Goal: Task Accomplishment & Management: Use online tool/utility

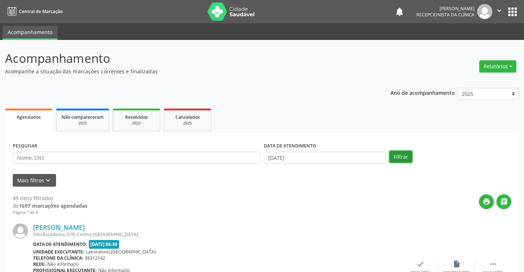
click at [398, 157] on button "Filtrar" at bounding box center [400, 157] width 23 height 12
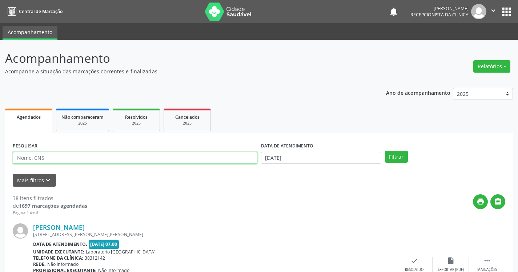
click at [129, 157] on input "text" at bounding box center [135, 158] width 245 height 12
click at [385, 151] on button "Filtrar" at bounding box center [396, 157] width 23 height 12
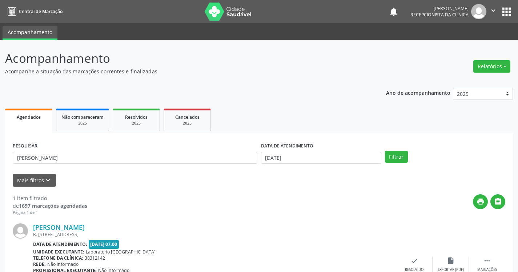
scroll to position [36, 0]
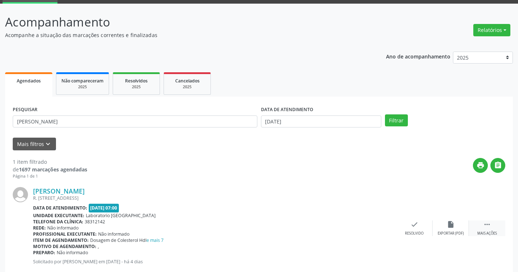
click at [492, 226] on div " Mais ações" at bounding box center [487, 229] width 36 height 16
click at [381, 225] on icon "print" at bounding box center [378, 225] width 8 height 8
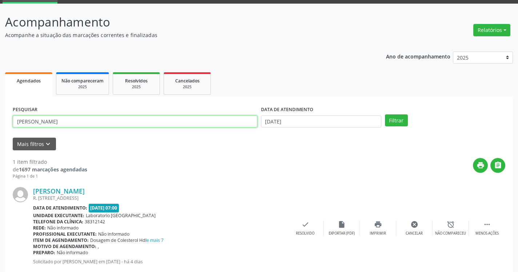
drag, startPoint x: 77, startPoint y: 122, endPoint x: 42, endPoint y: 99, distance: 42.1
click at [43, 101] on div "PESQUISAR [PERSON_NAME] DATA DE ATENDIMENTO [DATE] Filtrar UNIDADE DE REFERÊNCI…" at bounding box center [259, 191] width 508 height 189
type input "A"
type input "THAUANNY JAM"
click at [385, 115] on button "Filtrar" at bounding box center [396, 121] width 23 height 12
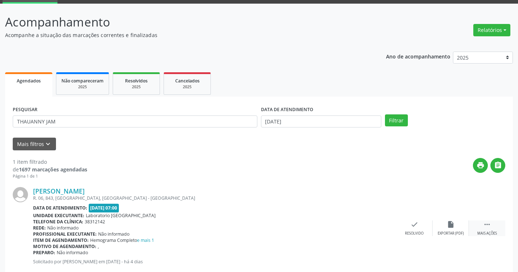
click at [487, 229] on div " Mais ações" at bounding box center [487, 229] width 36 height 16
click at [383, 229] on div "print Imprimir" at bounding box center [378, 229] width 36 height 16
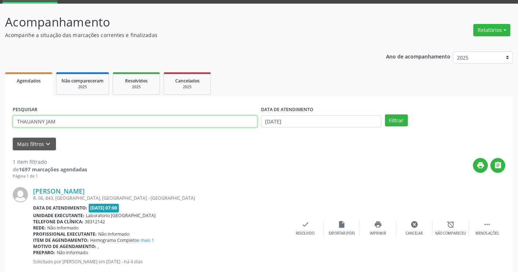
drag, startPoint x: 47, startPoint y: 113, endPoint x: 15, endPoint y: 90, distance: 39.4
click at [15, 91] on div "Agendados Não compareceram 2025 Resolvidos 2025 Cancelados 2025 PESQUISAR THAUA…" at bounding box center [259, 178] width 508 height 215
type input "[PERSON_NAME] DE"
click at [385, 115] on button "Filtrar" at bounding box center [396, 121] width 23 height 12
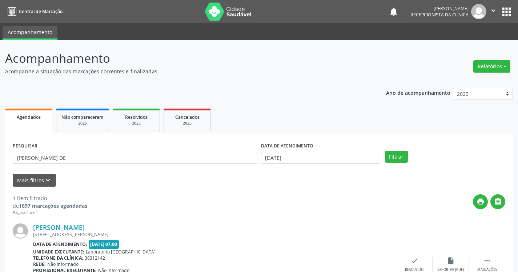
scroll to position [55, 0]
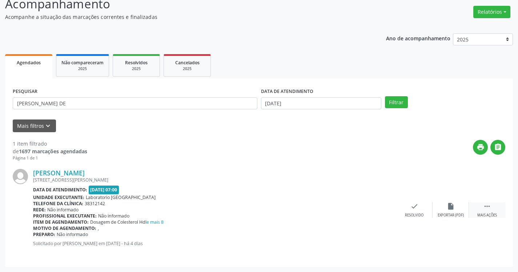
click at [487, 207] on icon "" at bounding box center [487, 207] width 8 height 8
click at [377, 211] on icon "print" at bounding box center [378, 207] width 8 height 8
type input "MARINALVA FRA"
click at [385, 96] on button "Filtrar" at bounding box center [396, 102] width 23 height 12
click at [487, 212] on div " Mais ações" at bounding box center [487, 211] width 36 height 16
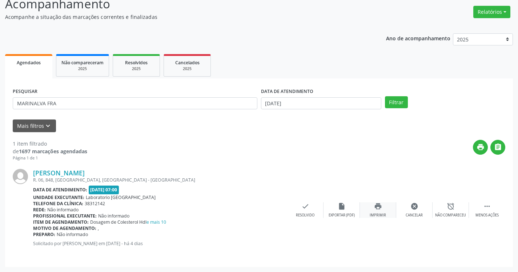
click at [373, 209] on div "print Imprimir" at bounding box center [378, 211] width 36 height 16
type input "ALISSON CL"
click at [385, 96] on button "Filtrar" at bounding box center [396, 102] width 23 height 12
click at [488, 210] on icon "" at bounding box center [487, 207] width 8 height 8
click at [376, 210] on icon "print" at bounding box center [378, 207] width 8 height 8
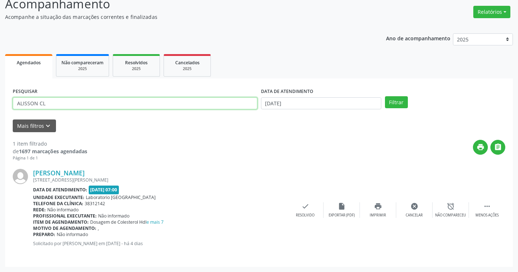
drag, startPoint x: 55, startPoint y: 99, endPoint x: 1, endPoint y: 77, distance: 58.7
click at [0, 77] on div "Acompanhamento Acompanhe a situação das marcações correntes e finalizadas Relat…" at bounding box center [259, 128] width 518 height 287
type input "LEYDJANE RO"
click at [385, 96] on button "Filtrar" at bounding box center [396, 102] width 23 height 12
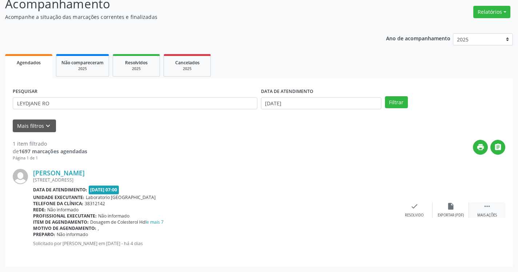
click at [491, 208] on div " Mais ações" at bounding box center [487, 211] width 36 height 16
click at [380, 211] on div "print Imprimir" at bounding box center [378, 211] width 36 height 16
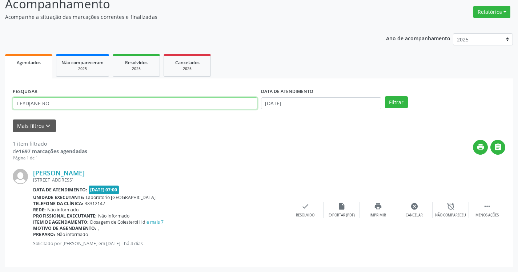
drag, startPoint x: 72, startPoint y: 107, endPoint x: 0, endPoint y: 67, distance: 82.9
click at [0, 73] on div "Acompanhamento Acompanhe a situação das marcações correntes e finalizadas Relat…" at bounding box center [259, 128] width 518 height 287
type input "CELIANE APA"
click at [385, 96] on button "Filtrar" at bounding box center [396, 102] width 23 height 12
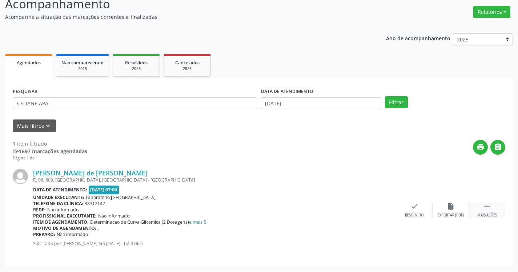
click at [485, 214] on div "Mais ações" at bounding box center [488, 215] width 20 height 5
click at [378, 209] on icon "print" at bounding box center [378, 207] width 8 height 8
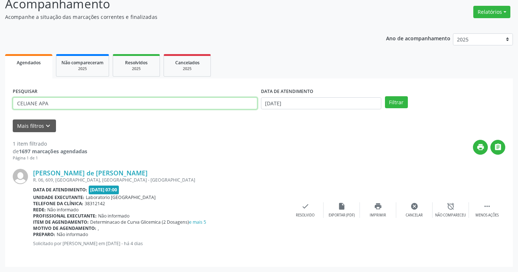
drag, startPoint x: 60, startPoint y: 105, endPoint x: 3, endPoint y: 81, distance: 61.1
click at [4, 82] on div "Acompanhamento Acompanhe a situação das marcações correntes e finalizadas Relat…" at bounding box center [259, 128] width 518 height 287
click at [385, 96] on button "Filtrar" at bounding box center [396, 102] width 23 height 12
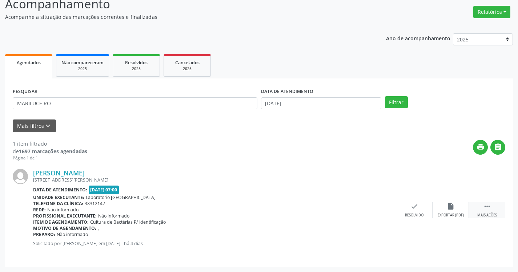
click at [488, 211] on div " Mais ações" at bounding box center [487, 211] width 36 height 16
click at [378, 211] on div "print Imprimir" at bounding box center [378, 211] width 36 height 16
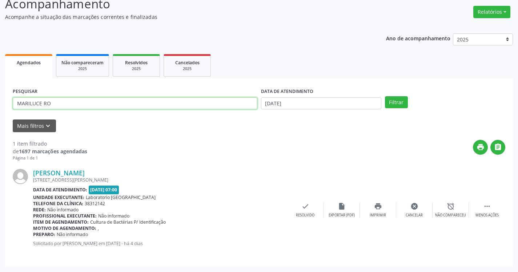
drag, startPoint x: 62, startPoint y: 101, endPoint x: 19, endPoint y: 83, distance: 47.1
click at [21, 85] on div "PESQUISAR MARILUCE RO DATA DE ATENDIMENTO [DATE] Filtrar UNIDADE DE REFERÊNCIA …" at bounding box center [259, 173] width 508 height 189
type input "M"
type input "TAIS EVE"
click at [385, 96] on button "Filtrar" at bounding box center [396, 102] width 23 height 12
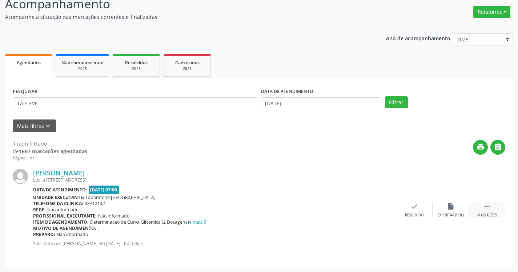
click at [487, 209] on icon "" at bounding box center [487, 207] width 8 height 8
click at [373, 210] on div "print Imprimir" at bounding box center [378, 211] width 36 height 16
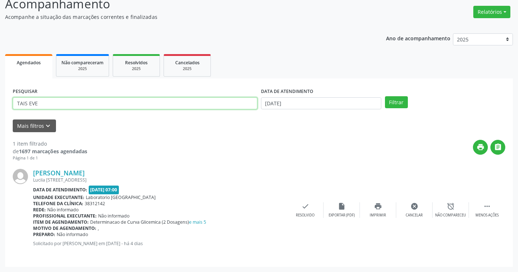
drag, startPoint x: 41, startPoint y: 105, endPoint x: 9, endPoint y: 62, distance: 53.6
click at [12, 65] on div "Agendados Não compareceram 2025 Resolvidos 2025 Cancelados 2025 PESQUISAR TAIS …" at bounding box center [259, 159] width 508 height 215
click at [385, 96] on button "Filtrar" at bounding box center [396, 102] width 23 height 12
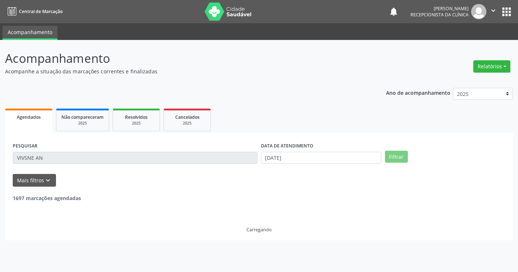
scroll to position [0, 0]
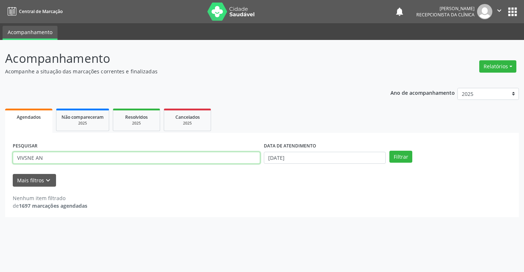
click at [28, 160] on input "VIVSNE AN" at bounding box center [136, 158] width 247 height 12
click at [389, 151] on button "Filtrar" at bounding box center [400, 157] width 23 height 12
click at [49, 160] on input "VIVIANE AN" at bounding box center [136, 158] width 247 height 12
click at [389, 151] on button "Filtrar" at bounding box center [400, 157] width 23 height 12
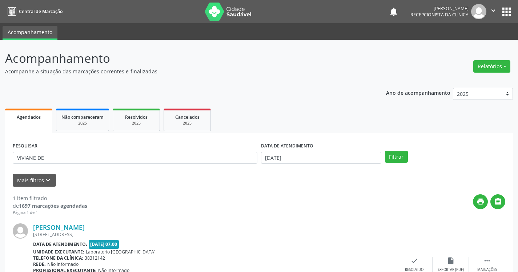
scroll to position [55, 0]
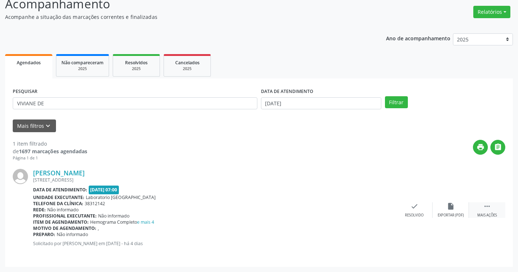
click at [489, 210] on icon "" at bounding box center [487, 207] width 8 height 8
click at [376, 212] on div "print Imprimir" at bounding box center [378, 211] width 36 height 16
drag, startPoint x: 68, startPoint y: 95, endPoint x: 30, endPoint y: 103, distance: 39.4
click at [27, 97] on div "PESQUISAR [PERSON_NAME]" at bounding box center [135, 100] width 248 height 28
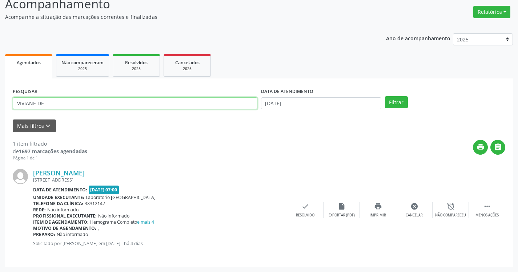
drag, startPoint x: 51, startPoint y: 106, endPoint x: 16, endPoint y: 84, distance: 41.3
click at [19, 88] on div "PESQUISAR [PERSON_NAME]" at bounding box center [135, 100] width 248 height 28
type input "V"
type input "[PERSON_NAME]"
click at [385, 96] on button "Filtrar" at bounding box center [396, 102] width 23 height 12
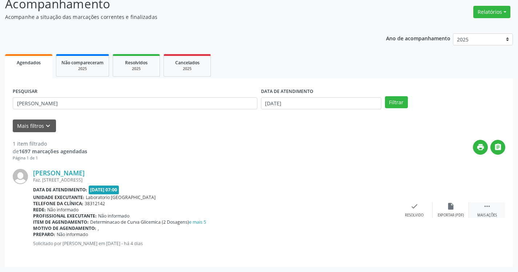
click at [491, 207] on div " Mais ações" at bounding box center [487, 211] width 36 height 16
click at [381, 209] on icon "print" at bounding box center [378, 207] width 8 height 8
type input "[PERSON_NAME]"
click at [385, 96] on button "Filtrar" at bounding box center [396, 102] width 23 height 12
click at [491, 204] on icon "" at bounding box center [487, 207] width 8 height 8
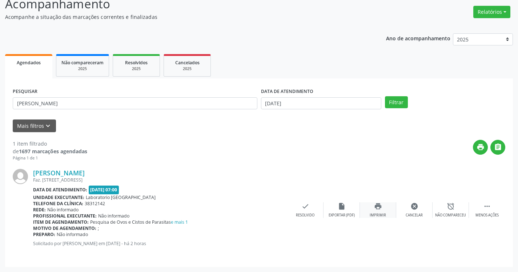
click at [375, 212] on div "print Imprimir" at bounding box center [378, 211] width 36 height 16
drag, startPoint x: 60, startPoint y: 102, endPoint x: 0, endPoint y: 69, distance: 68.5
click at [0, 71] on div "Acompanhamento Acompanhe a situação das marcações correntes e finalizadas Relat…" at bounding box center [259, 128] width 518 height 287
click at [357, 104] on input "[DATE]" at bounding box center [321, 103] width 120 height 12
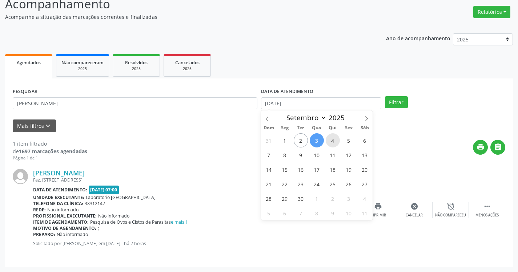
click at [334, 143] on span "4" at bounding box center [333, 141] width 14 height 14
type input "[DATE]"
click at [334, 143] on span "4" at bounding box center [333, 141] width 14 height 14
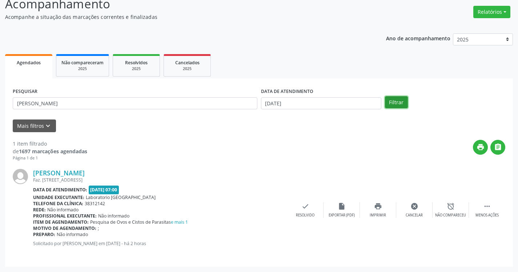
click at [395, 102] on button "Filtrar" at bounding box center [396, 102] width 23 height 12
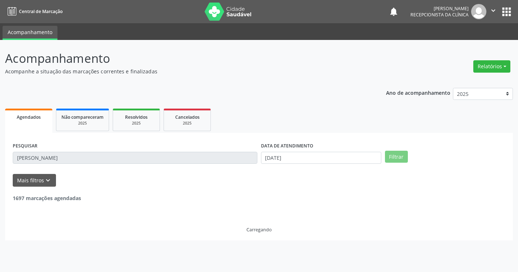
scroll to position [0, 0]
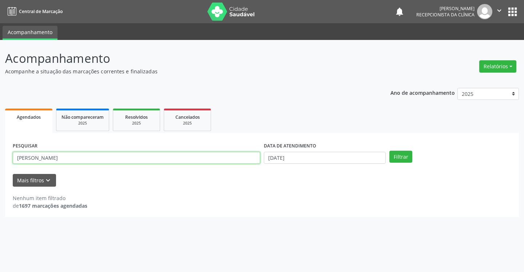
drag, startPoint x: 47, startPoint y: 159, endPoint x: 1, endPoint y: 103, distance: 72.1
click at [2, 105] on div "Acompanhamento Acompanhe a situação das marcações correntes e finalizadas Relat…" at bounding box center [262, 156] width 524 height 232
type input "[PERSON_NAME]"
click at [389, 151] on button "Filtrar" at bounding box center [400, 157] width 23 height 12
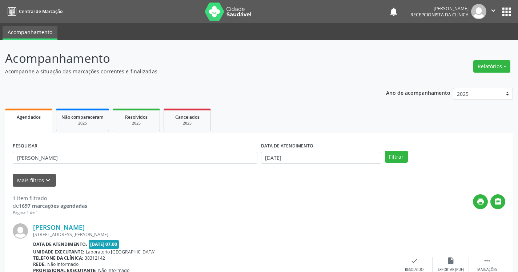
scroll to position [55, 0]
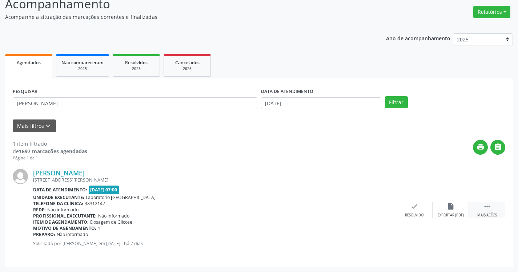
click at [495, 212] on div " Mais ações" at bounding box center [487, 211] width 36 height 16
click at [383, 207] on div "print Imprimir" at bounding box center [378, 211] width 36 height 16
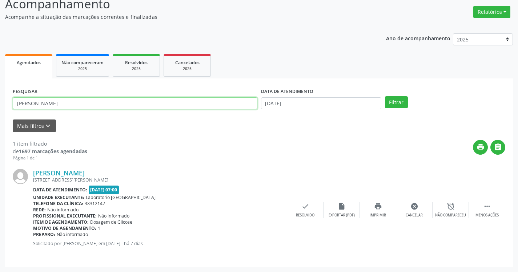
drag, startPoint x: 69, startPoint y: 104, endPoint x: 0, endPoint y: 67, distance: 78.6
click at [0, 67] on div "Acompanhamento Acompanhe a situação das marcações correntes e finalizadas Relat…" at bounding box center [259, 128] width 518 height 287
click at [385, 96] on button "Filtrar" at bounding box center [396, 102] width 23 height 12
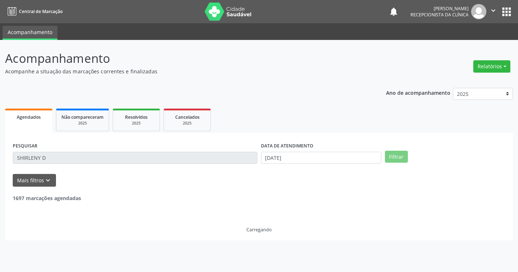
scroll to position [0, 0]
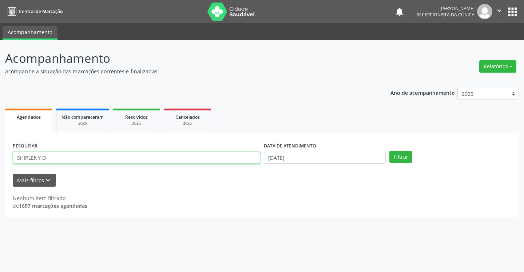
click at [27, 160] on input "SHIRLENY D" at bounding box center [136, 158] width 247 height 12
type input "SHISLENY D"
click at [389, 151] on button "Filtrar" at bounding box center [400, 157] width 23 height 12
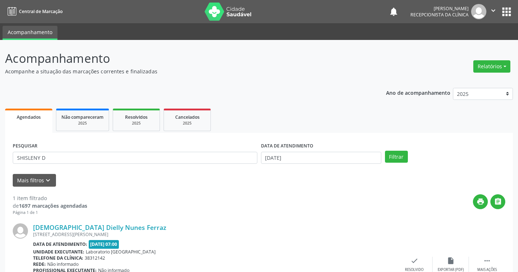
scroll to position [55, 0]
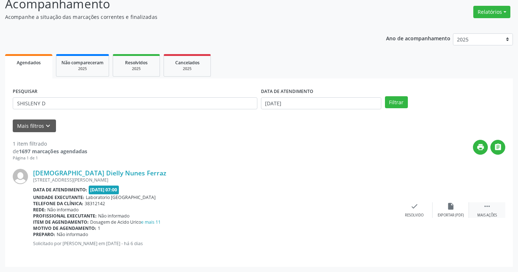
click at [492, 209] on div " Mais ações" at bounding box center [487, 211] width 36 height 16
click at [382, 210] on div "print Imprimir" at bounding box center [378, 211] width 36 height 16
type input "[PERSON_NAME]"
click at [385, 96] on button "Filtrar" at bounding box center [396, 102] width 23 height 12
click at [492, 208] on div " Mais ações" at bounding box center [487, 211] width 36 height 16
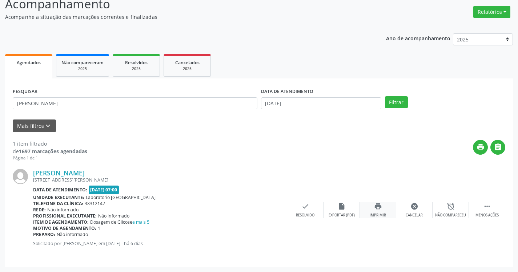
click at [384, 214] on div "Imprimir" at bounding box center [378, 215] width 16 height 5
click at [385, 96] on button "Filtrar" at bounding box center [396, 102] width 23 height 12
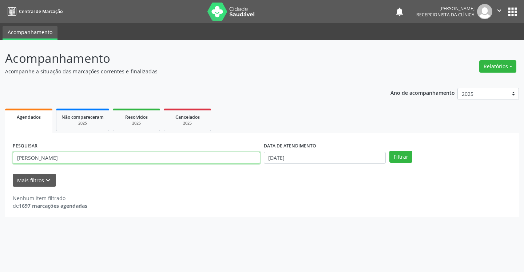
click at [27, 158] on input "[PERSON_NAME]" at bounding box center [136, 158] width 247 height 12
drag, startPoint x: 65, startPoint y: 159, endPoint x: 0, endPoint y: 123, distance: 74.6
click at [0, 123] on div "Acompanhamento Acompanhe a situação das marcações correntes e finalizadas Relat…" at bounding box center [262, 156] width 524 height 232
type input "[PERSON_NAME]"
click at [389, 151] on button "Filtrar" at bounding box center [400, 157] width 23 height 12
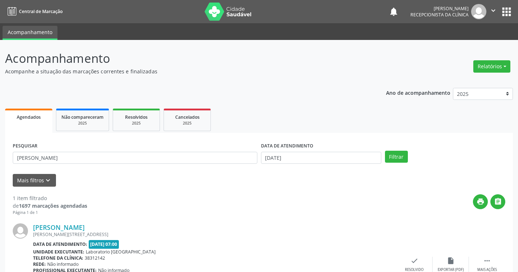
scroll to position [55, 0]
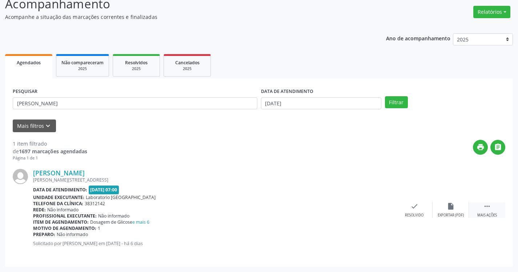
click at [487, 210] on icon "" at bounding box center [487, 207] width 8 height 8
click at [381, 208] on icon "print" at bounding box center [378, 207] width 8 height 8
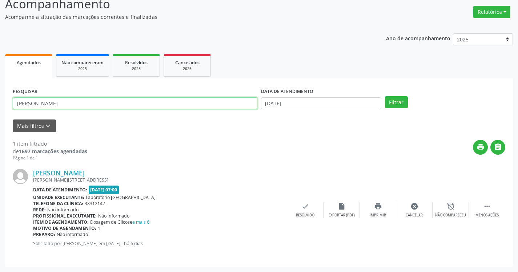
drag, startPoint x: 80, startPoint y: 105, endPoint x: 0, endPoint y: 89, distance: 81.5
click at [0, 89] on div "Acompanhamento Acompanhe a situação das marcações correntes e finalizadas Relat…" at bounding box center [259, 128] width 518 height 287
click at [385, 96] on button "Filtrar" at bounding box center [396, 102] width 23 height 12
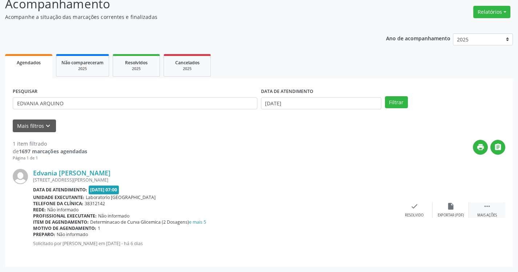
click at [487, 212] on div " Mais ações" at bounding box center [487, 211] width 36 height 16
click at [374, 214] on div "Imprimir" at bounding box center [378, 215] width 16 height 5
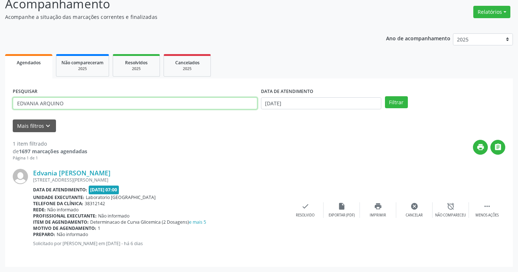
drag, startPoint x: 65, startPoint y: 100, endPoint x: 0, endPoint y: 50, distance: 82.3
click at [0, 57] on div "Acompanhamento Acompanhe a situação das marcações correntes e finalizadas Relat…" at bounding box center [259, 128] width 518 height 287
click at [385, 96] on button "Filtrar" at bounding box center [396, 102] width 23 height 12
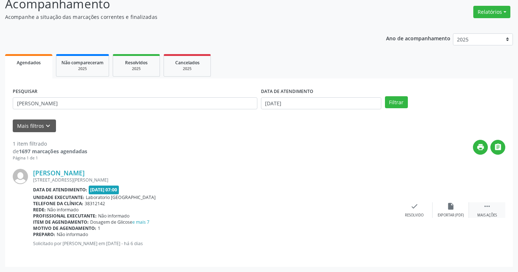
click at [485, 209] on icon "" at bounding box center [487, 207] width 8 height 8
click at [375, 209] on icon "print" at bounding box center [378, 207] width 8 height 8
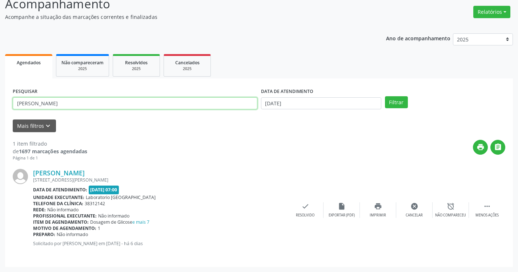
drag, startPoint x: 60, startPoint y: 105, endPoint x: 19, endPoint y: 68, distance: 54.6
click at [23, 73] on div "Agendados Não compareceram 2025 Resolvidos 2025 Cancelados 2025 PESQUISAR MARIA…" at bounding box center [259, 159] width 508 height 215
type input "M"
type input "RIVANIA KEYLLA"
click at [385, 96] on button "Filtrar" at bounding box center [396, 102] width 23 height 12
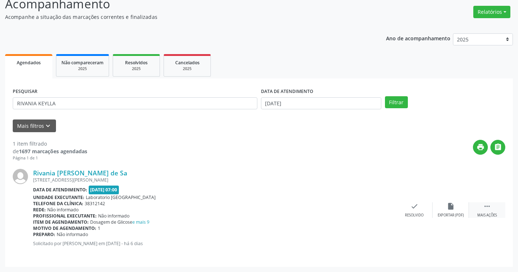
click at [490, 204] on icon "" at bounding box center [487, 207] width 8 height 8
click at [379, 210] on icon "print" at bounding box center [378, 207] width 8 height 8
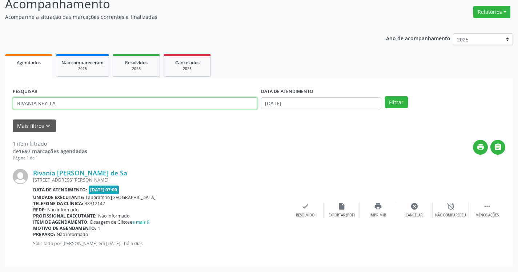
drag, startPoint x: 83, startPoint y: 103, endPoint x: 0, endPoint y: 53, distance: 97.0
click at [0, 53] on div "Acompanhamento Acompanhe a situação das marcações correntes e finalizadas Relat…" at bounding box center [259, 128] width 518 height 287
type input "[PERSON_NAME]"
click at [385, 96] on button "Filtrar" at bounding box center [396, 102] width 23 height 12
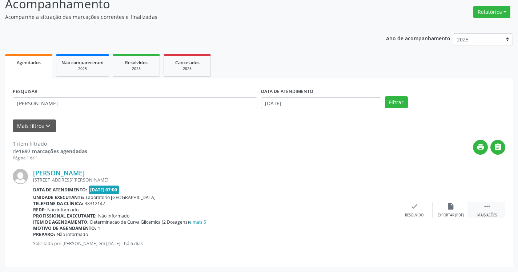
click at [490, 215] on div "Mais ações" at bounding box center [488, 215] width 20 height 5
click at [382, 211] on div "print Imprimir" at bounding box center [378, 211] width 36 height 16
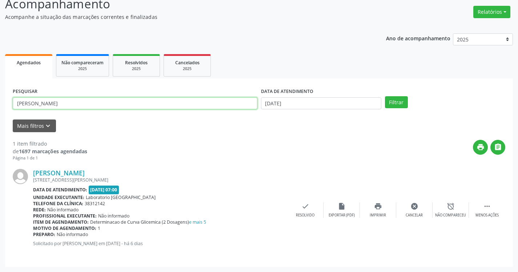
drag, startPoint x: 90, startPoint y: 102, endPoint x: 0, endPoint y: 62, distance: 98.4
click at [0, 62] on div "Acompanhamento Acompanhe a situação das marcações correntes e finalizadas Relat…" at bounding box center [259, 128] width 518 height 287
type input "[PERSON_NAME]"
click at [385, 96] on button "Filtrar" at bounding box center [396, 102] width 23 height 12
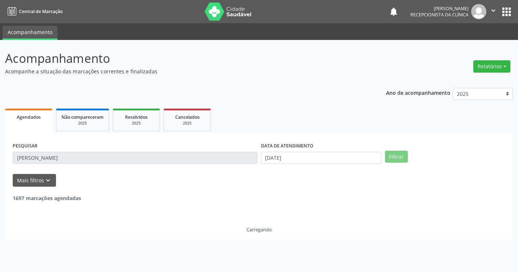
scroll to position [0, 0]
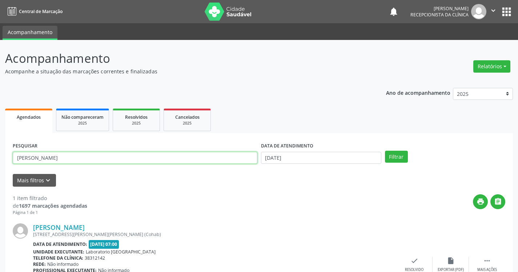
drag, startPoint x: 74, startPoint y: 163, endPoint x: 0, endPoint y: 118, distance: 86.8
click at [0, 120] on div "Acompanhamento Acompanhe a situação das marcações correntes e finalizadas Relat…" at bounding box center [259, 183] width 518 height 287
click at [385, 151] on button "Filtrar" at bounding box center [396, 157] width 23 height 12
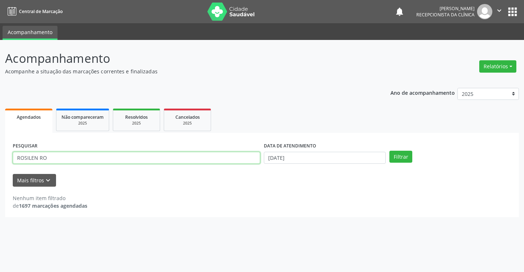
click at [37, 156] on input "ROSILEN RO" at bounding box center [136, 158] width 247 height 12
type input "ROSILENE RO"
click at [389, 151] on button "Filtrar" at bounding box center [400, 157] width 23 height 12
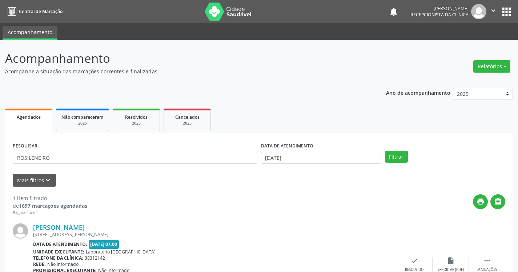
scroll to position [55, 0]
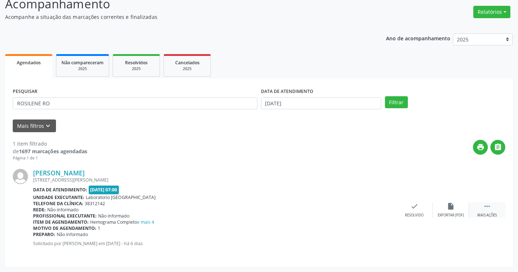
click at [486, 209] on icon "" at bounding box center [487, 207] width 8 height 8
click at [374, 208] on icon "print" at bounding box center [378, 207] width 8 height 8
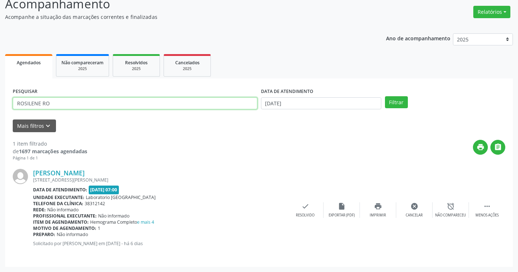
drag, startPoint x: 58, startPoint y: 101, endPoint x: 0, endPoint y: 51, distance: 76.4
click at [0, 53] on div "Acompanhamento Acompanhe a situação das marcações correntes e finalizadas Relat…" at bounding box center [259, 128] width 518 height 287
click at [385, 96] on button "Filtrar" at bounding box center [396, 102] width 23 height 12
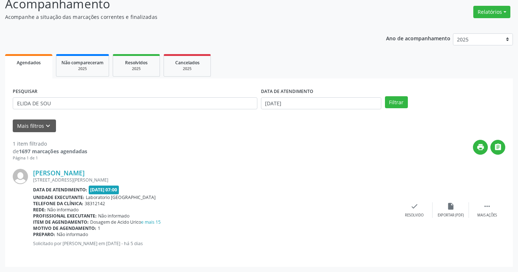
click at [489, 200] on div "[PERSON_NAME] [STREET_ADDRESS][PERSON_NAME] Data de atendimento: [DATE] 07:00 U…" at bounding box center [259, 211] width 493 height 98
click at [490, 205] on icon "" at bounding box center [487, 207] width 8 height 8
click at [379, 207] on icon "print" at bounding box center [378, 207] width 8 height 8
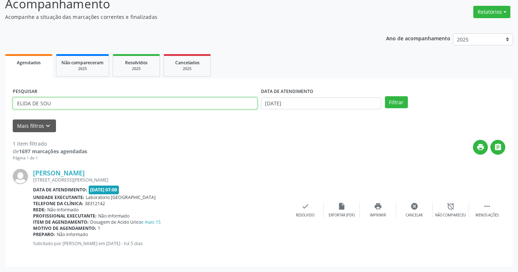
drag, startPoint x: 56, startPoint y: 109, endPoint x: 22, endPoint y: 61, distance: 58.7
click at [22, 61] on div "Agendados Não compareceram 2025 Resolvidos 2025 Cancelados 2025 PESQUISAR ELIDA…" at bounding box center [259, 159] width 508 height 215
type input "E"
type input "[PERSON_NAME]"
click at [385, 96] on button "Filtrar" at bounding box center [396, 102] width 23 height 12
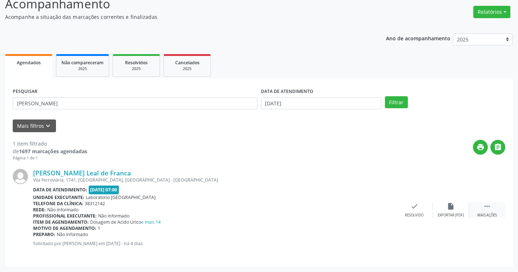
click at [483, 207] on div " Mais ações" at bounding box center [487, 211] width 36 height 16
click at [372, 209] on div "print Imprimir" at bounding box center [378, 211] width 36 height 16
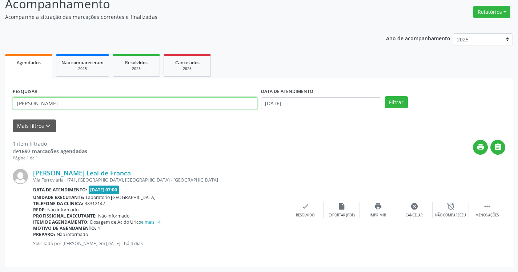
drag, startPoint x: 63, startPoint y: 105, endPoint x: 0, endPoint y: 61, distance: 76.3
click at [0, 61] on div "Acompanhamento Acompanhe a situação das marcações correntes e finalizadas Relat…" at bounding box center [259, 128] width 518 height 287
click at [385, 96] on button "Filtrar" at bounding box center [396, 102] width 23 height 12
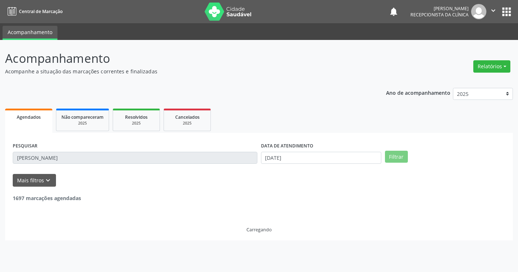
scroll to position [0, 0]
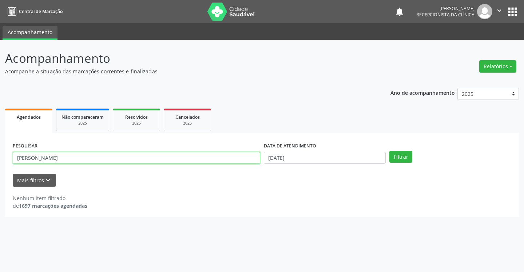
click at [55, 160] on input "[PERSON_NAME]" at bounding box center [136, 158] width 247 height 12
click at [389, 151] on button "Filtrar" at bounding box center [400, 157] width 23 height 12
click at [63, 161] on input "[PERSON_NAME]" at bounding box center [136, 158] width 247 height 12
click at [389, 151] on button "Filtrar" at bounding box center [400, 157] width 23 height 12
click at [62, 158] on input "[PERSON_NAME]" at bounding box center [136, 158] width 247 height 12
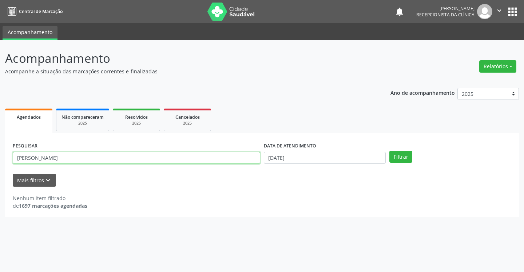
type input "[PERSON_NAME]"
click at [389, 151] on button "Filtrar" at bounding box center [400, 157] width 23 height 12
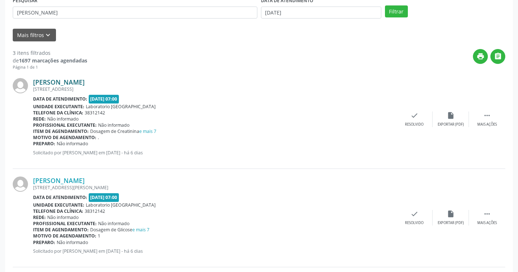
scroll to position [252, 0]
